Goal: Task Accomplishment & Management: Manage account settings

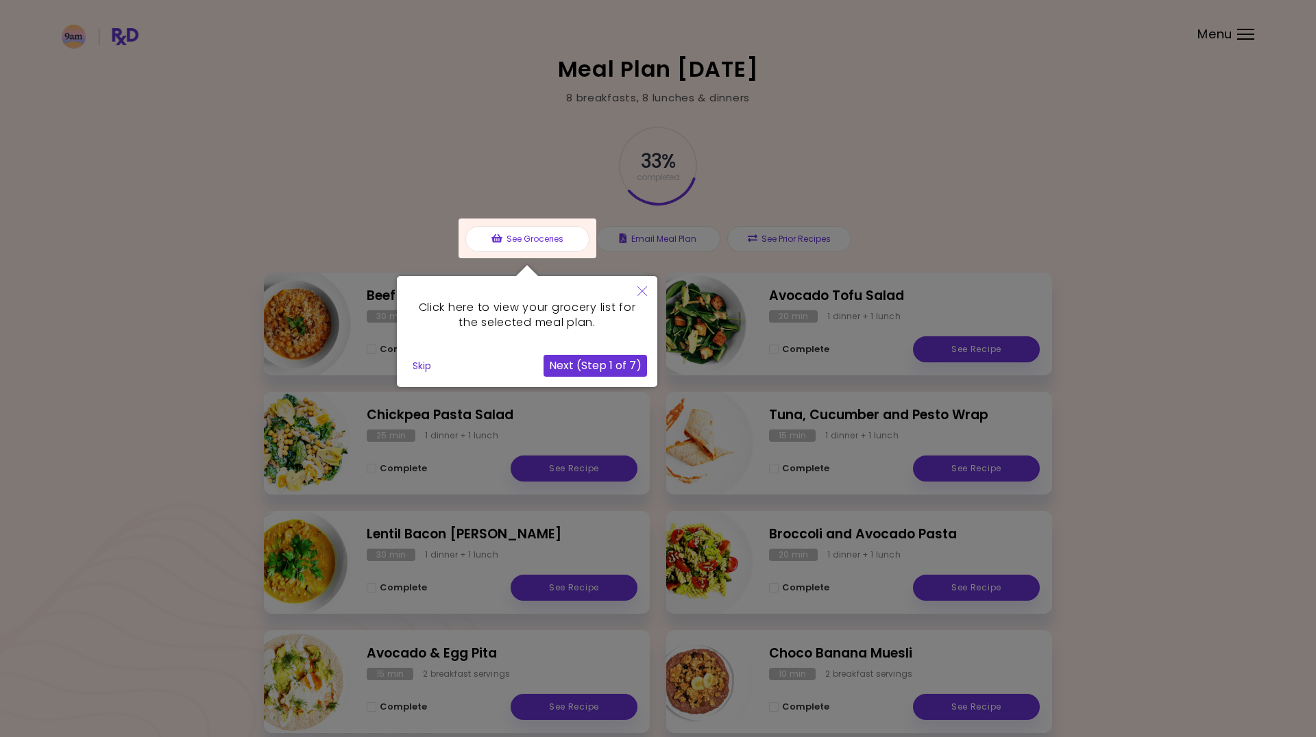
click at [429, 364] on button "Skip" at bounding box center [421, 366] width 29 height 21
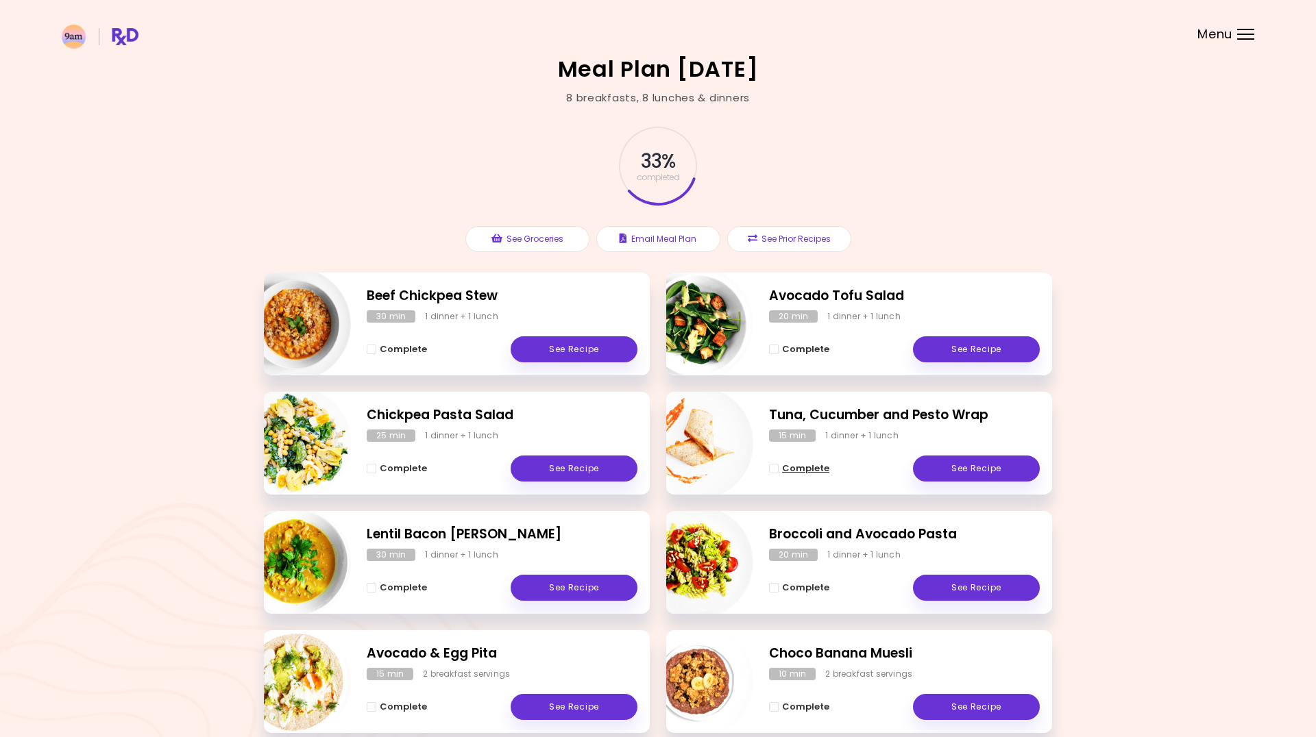
click at [772, 467] on span "Complete - Tuna, Cucumber and Pesto Wrap" at bounding box center [774, 469] width 10 height 10
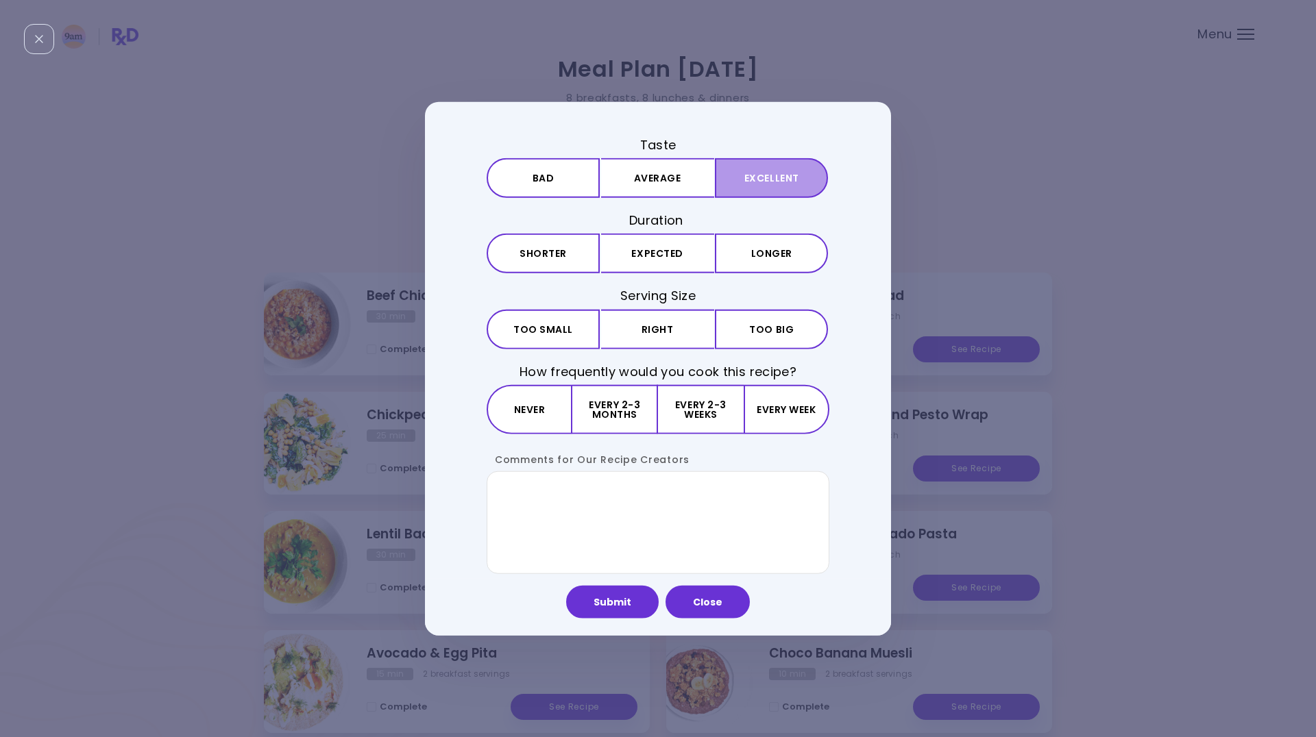
click at [766, 182] on button "Excellent" at bounding box center [771, 178] width 113 height 40
click at [656, 251] on button "Expected" at bounding box center [657, 254] width 113 height 40
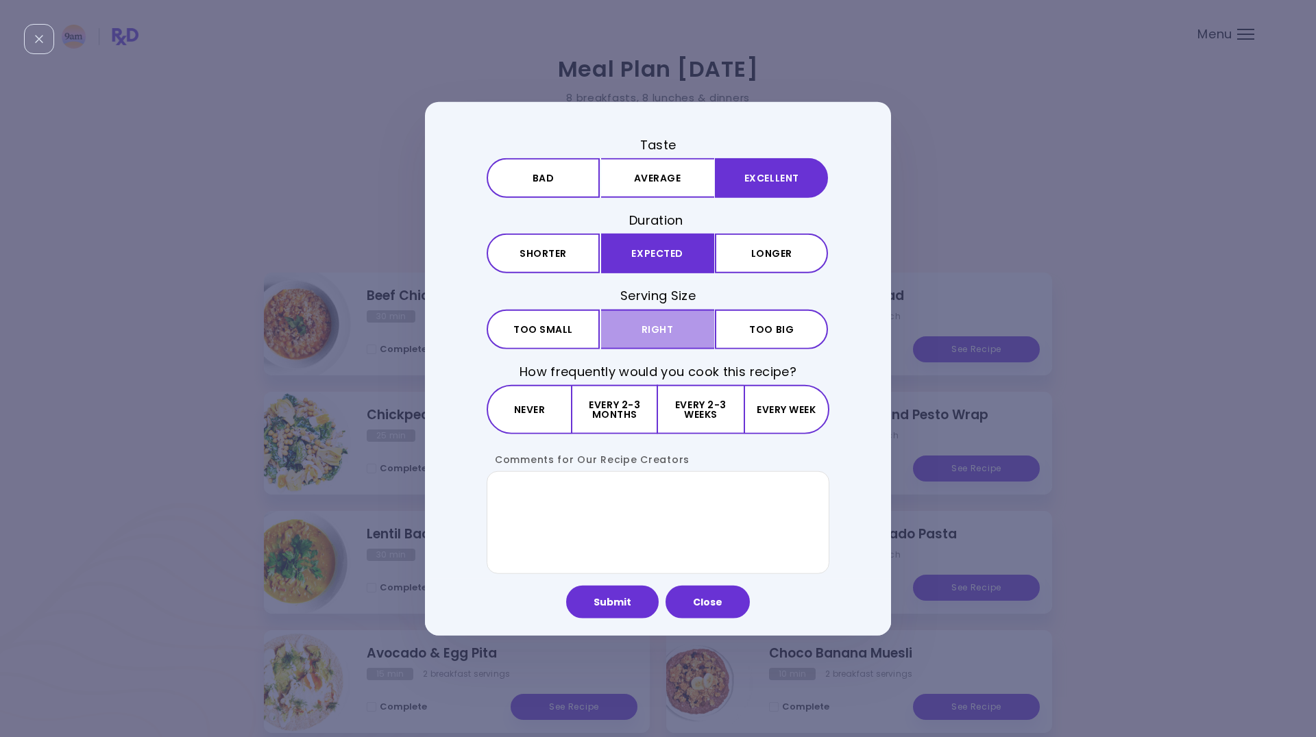
click at [659, 325] on button "Right" at bounding box center [657, 329] width 113 height 40
click at [763, 413] on button "Every week" at bounding box center [787, 408] width 86 height 49
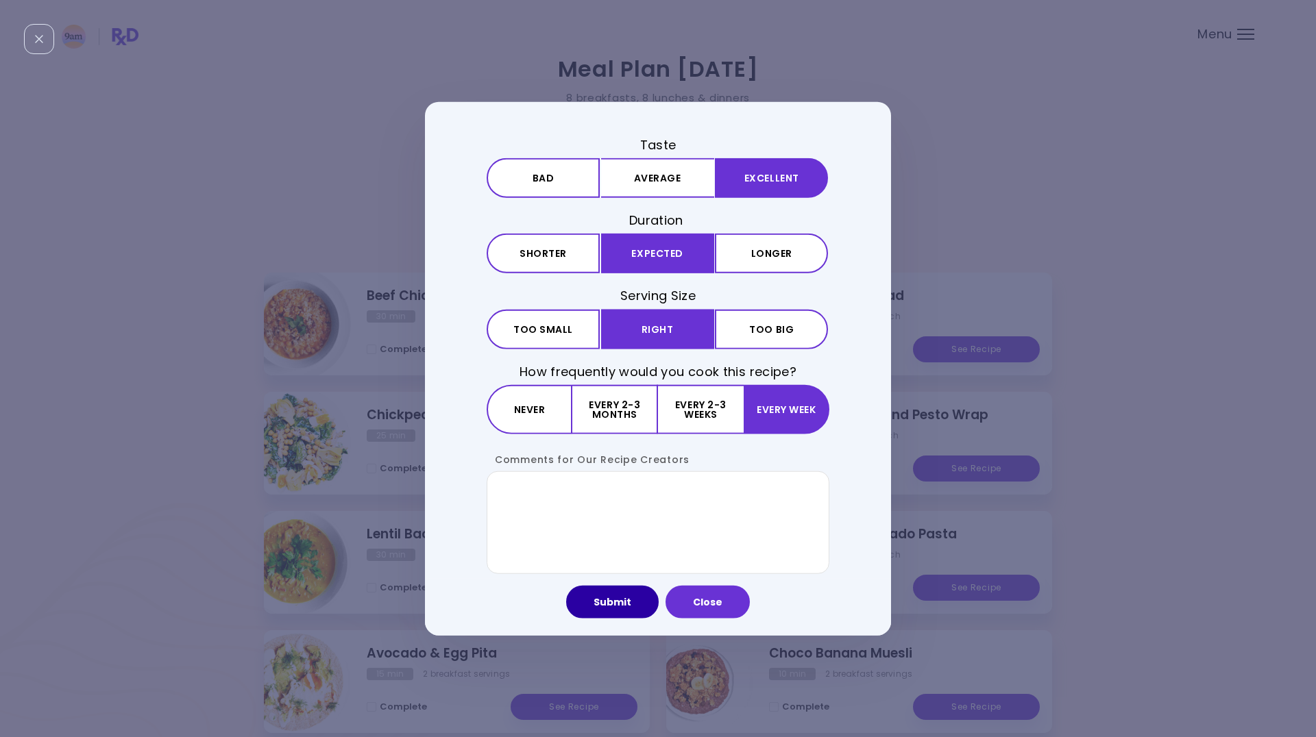
click at [598, 613] on button "Submit" at bounding box center [612, 601] width 93 height 33
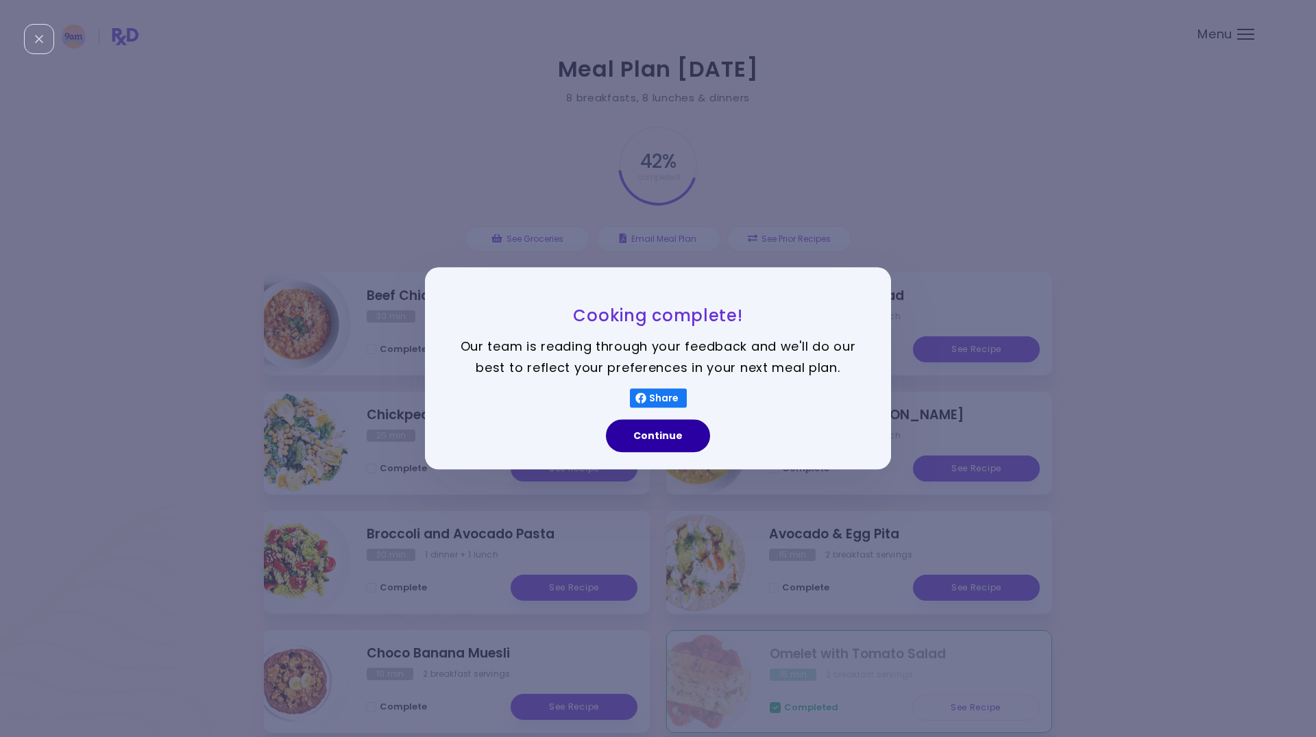
click at [675, 428] on button "Continue" at bounding box center [658, 436] width 104 height 33
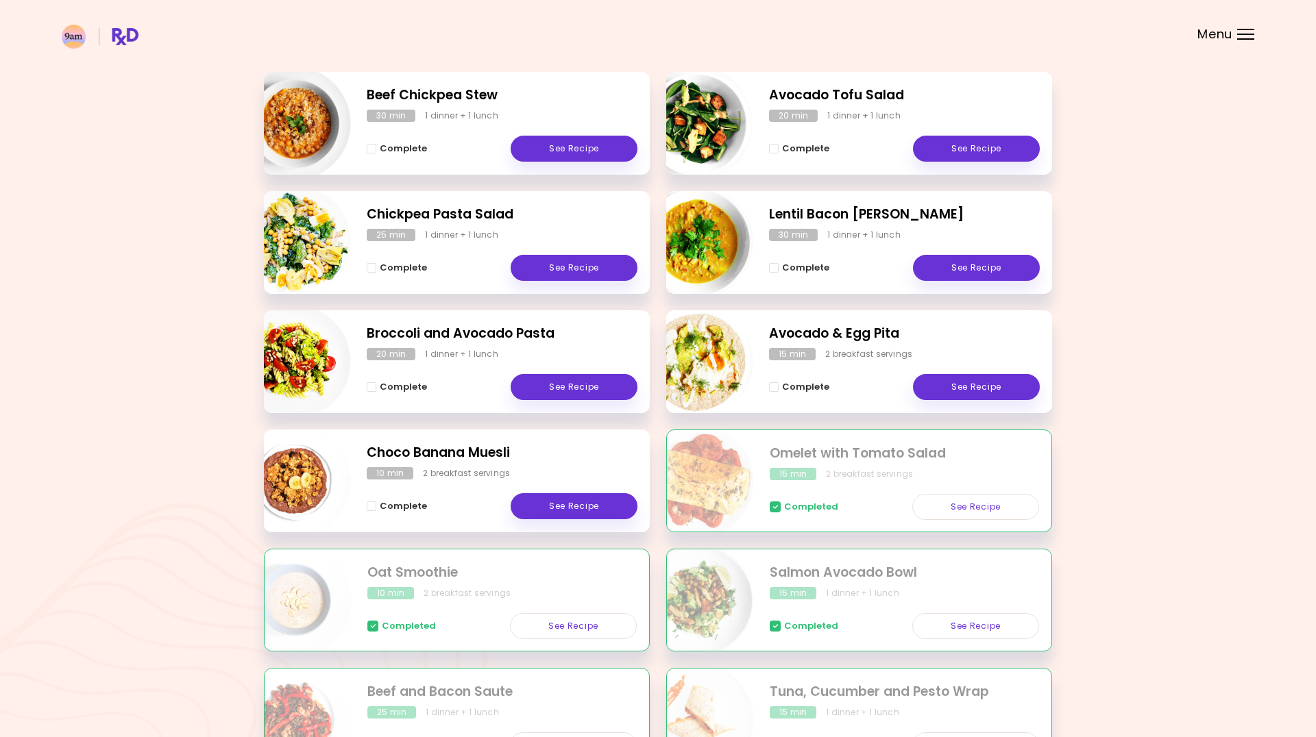
scroll to position [201, 0]
